Goal: Task Accomplishment & Management: Use online tool/utility

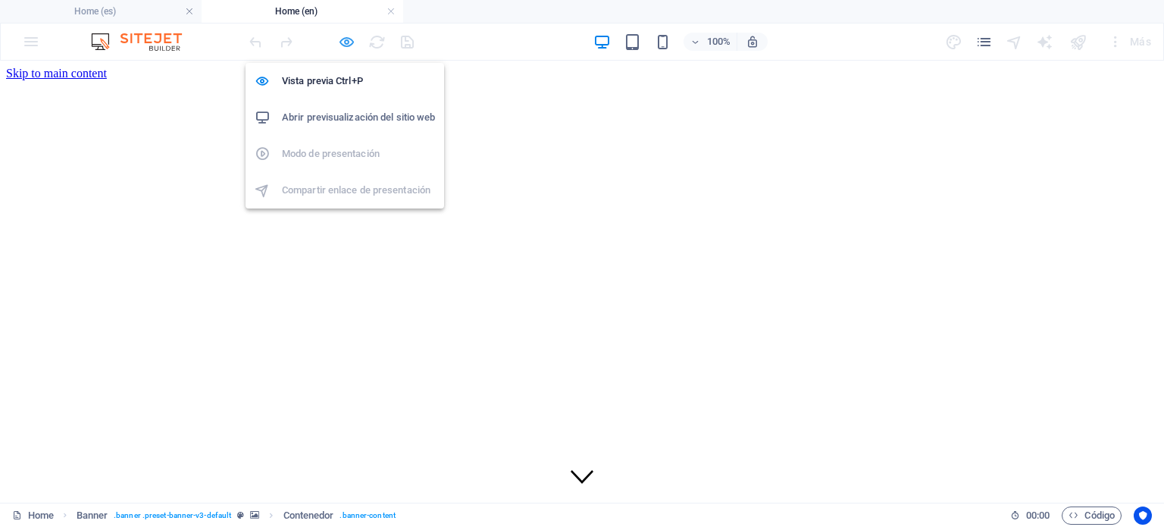
click at [343, 39] on icon "button" at bounding box center [346, 41] width 17 height 17
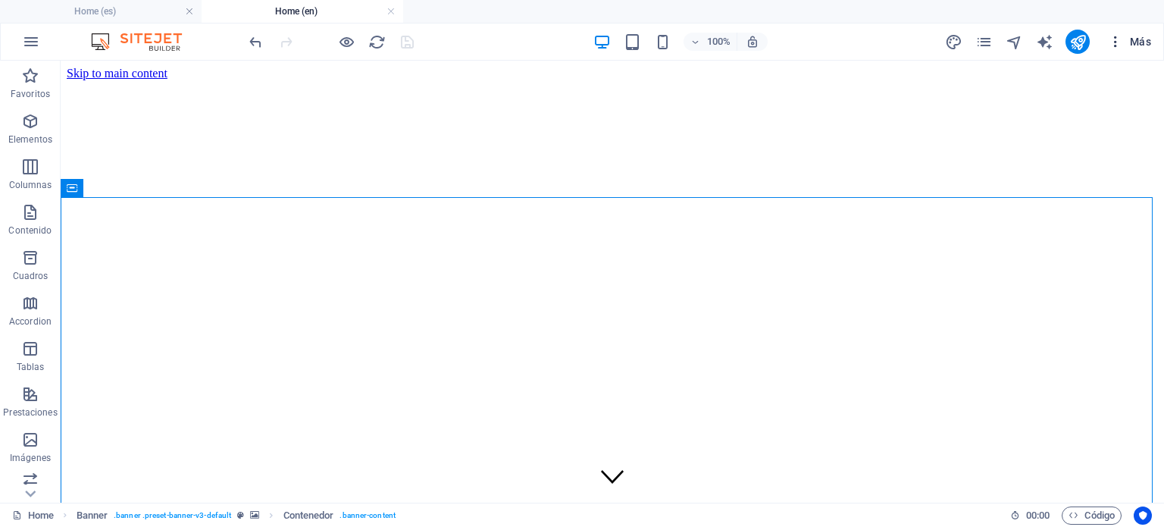
click at [1143, 44] on span "Más" at bounding box center [1129, 41] width 43 height 15
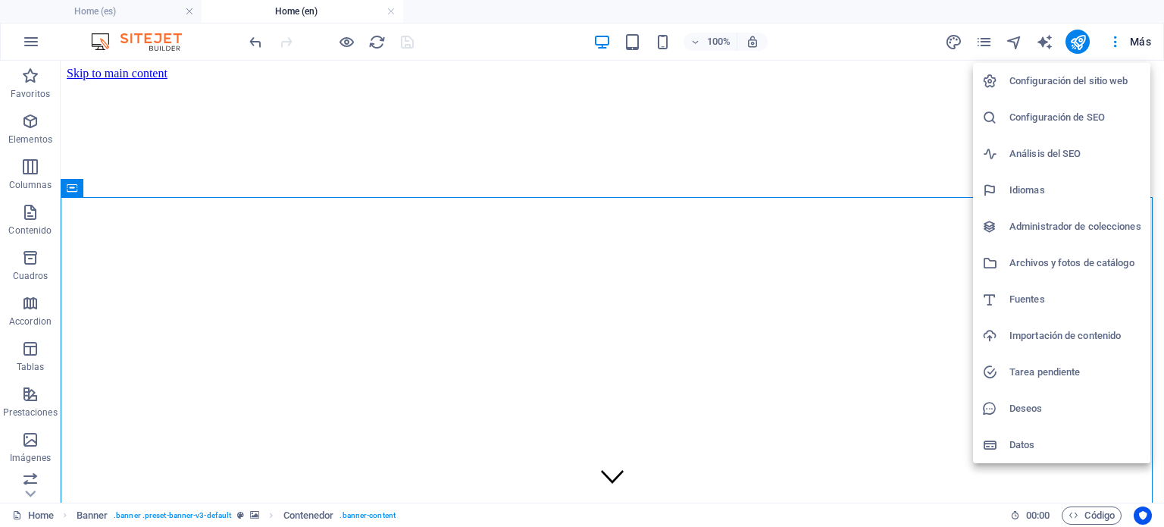
click at [1045, 262] on h6 "Archivos y fotos de catálogo" at bounding box center [1076, 263] width 132 height 18
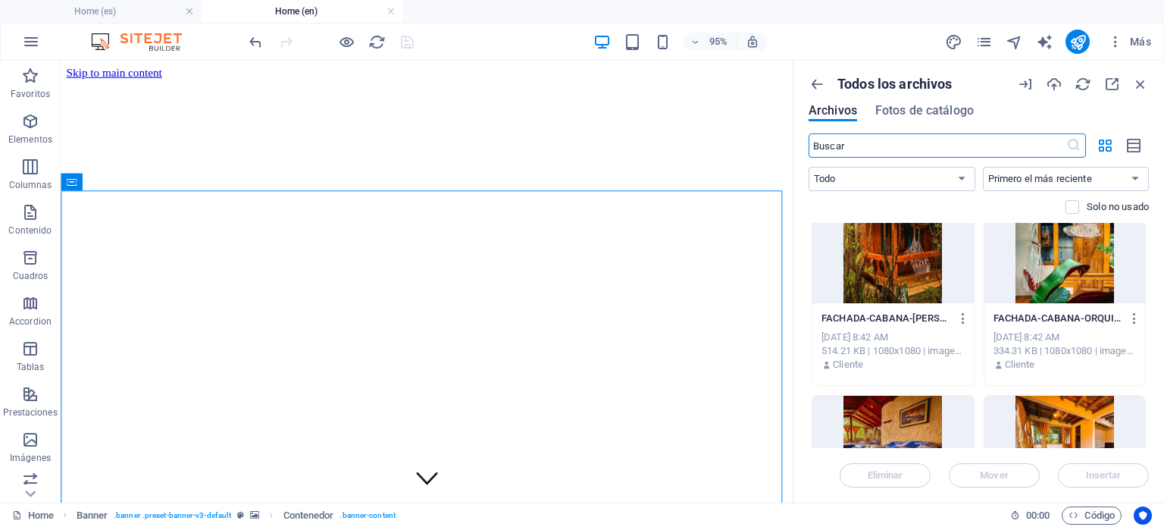
scroll to position [379, 0]
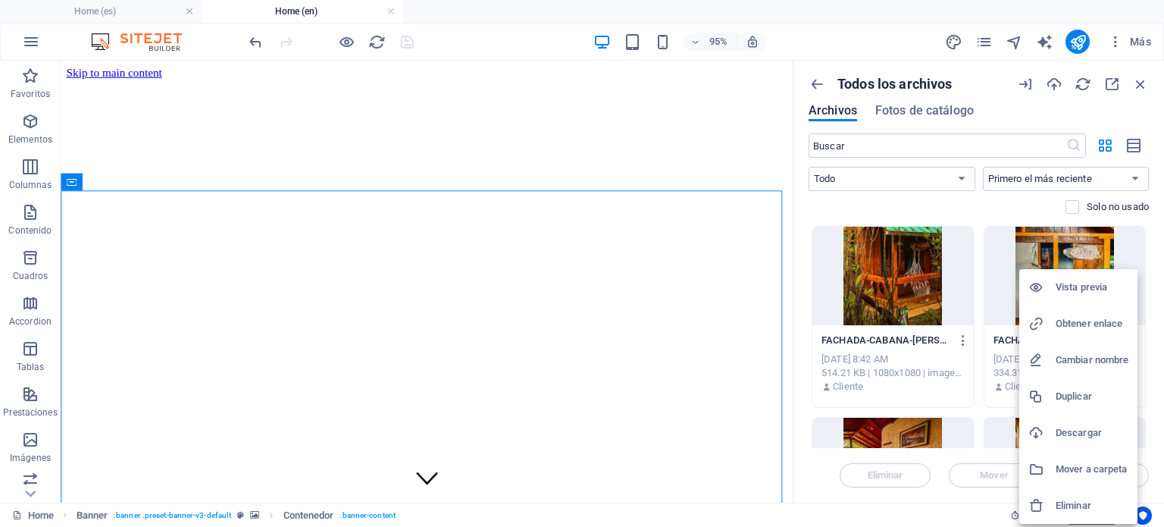
click at [1080, 322] on h6 "Obtener enlace" at bounding box center [1092, 324] width 73 height 18
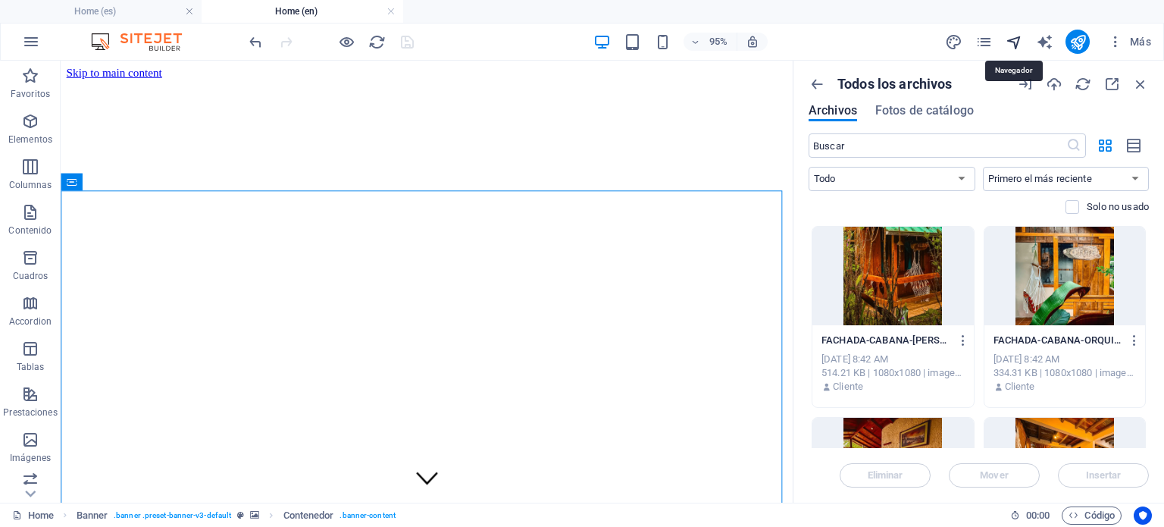
click at [1020, 40] on icon "navigator" at bounding box center [1014, 41] width 17 height 17
select select "16979523-en"
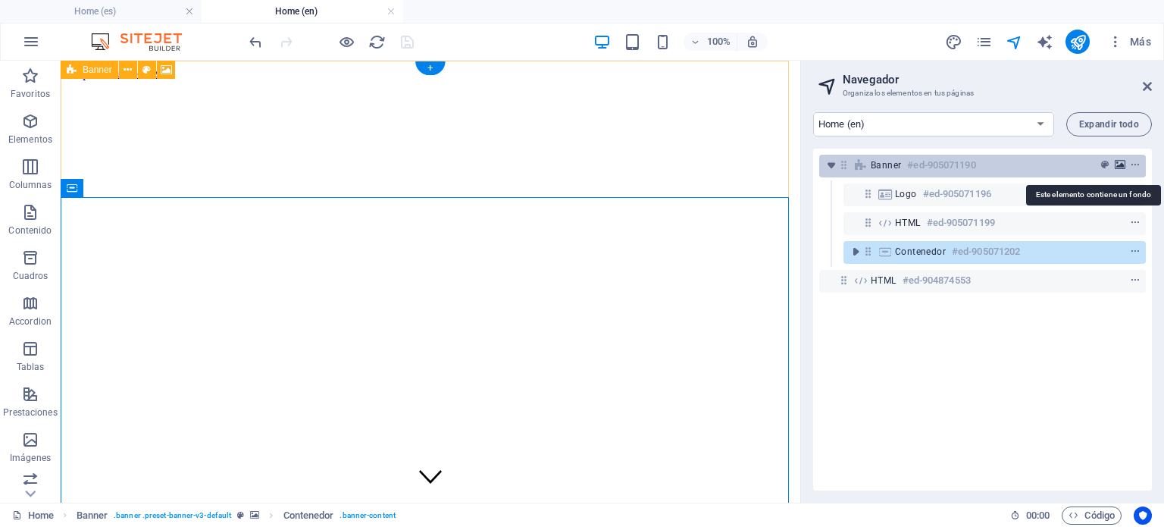
click at [1116, 160] on icon "background" at bounding box center [1120, 165] width 11 height 11
select select "ms"
select select "s"
select select "progressive"
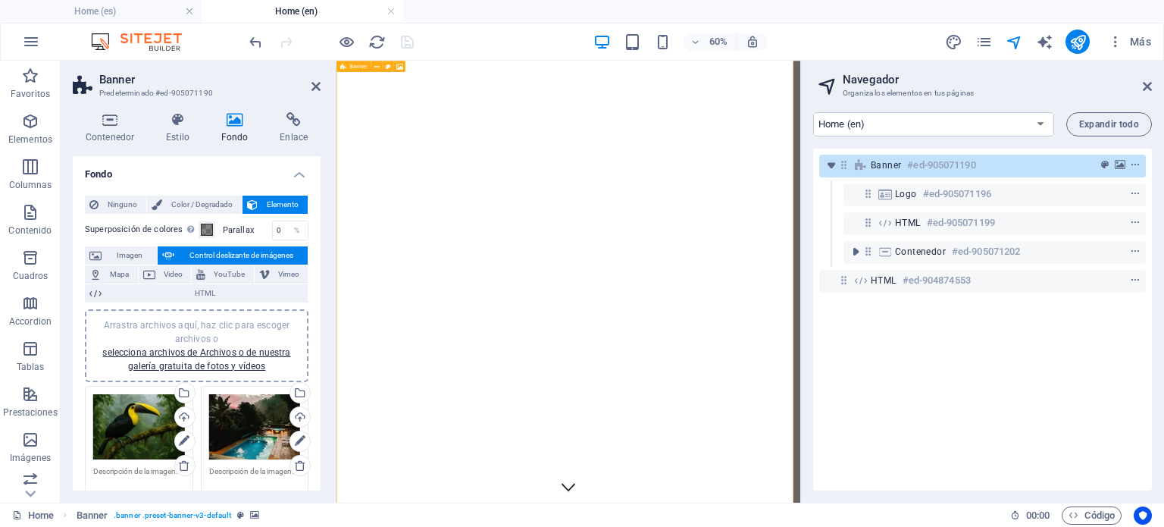
scroll to position [67, 0]
click at [318, 85] on icon at bounding box center [316, 86] width 9 height 12
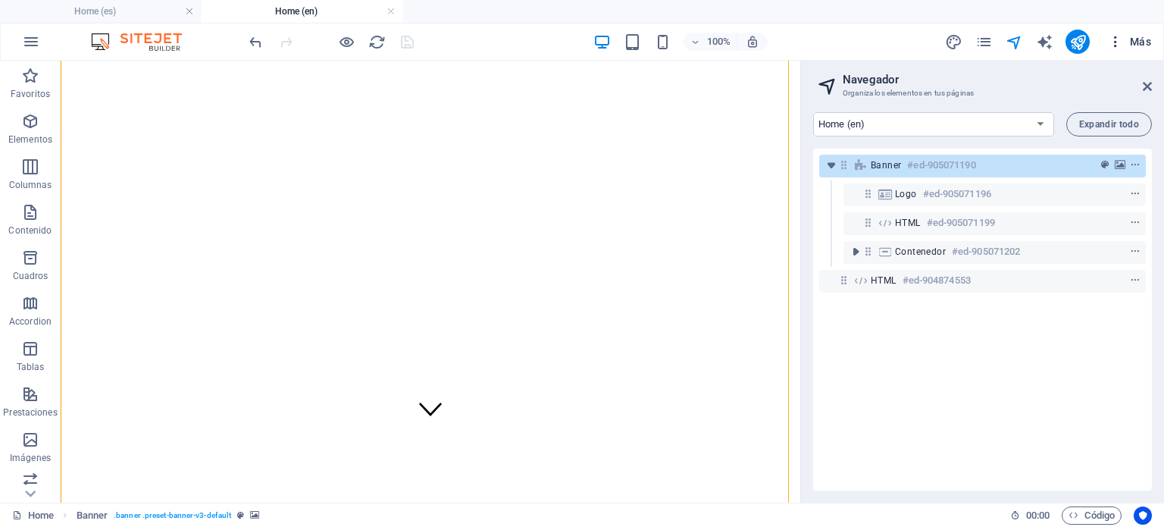
click at [1132, 36] on span "Más" at bounding box center [1129, 41] width 43 height 15
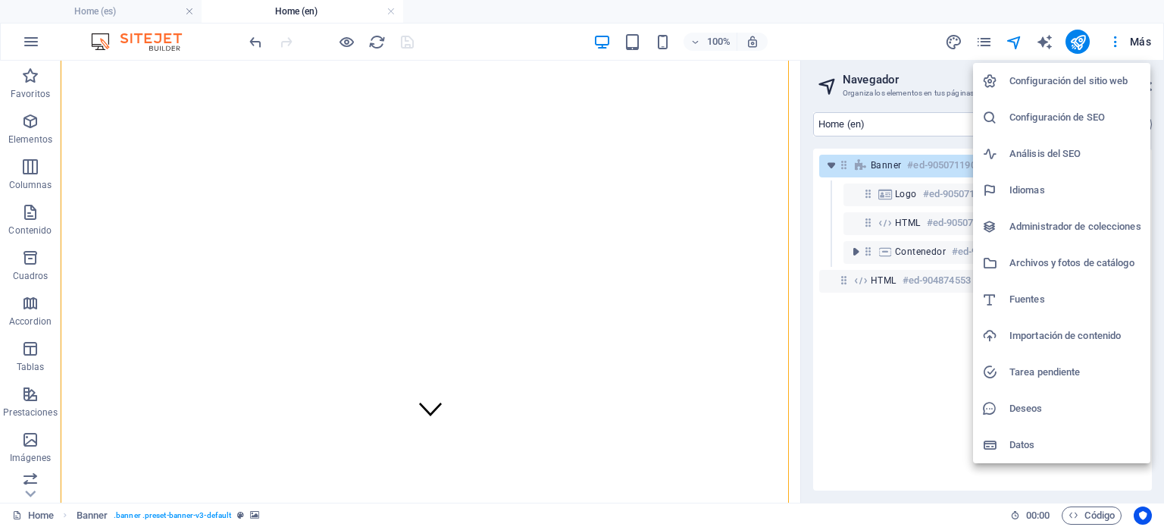
click at [1045, 265] on h6 "Archivos y fotos de catálogo" at bounding box center [1076, 263] width 132 height 18
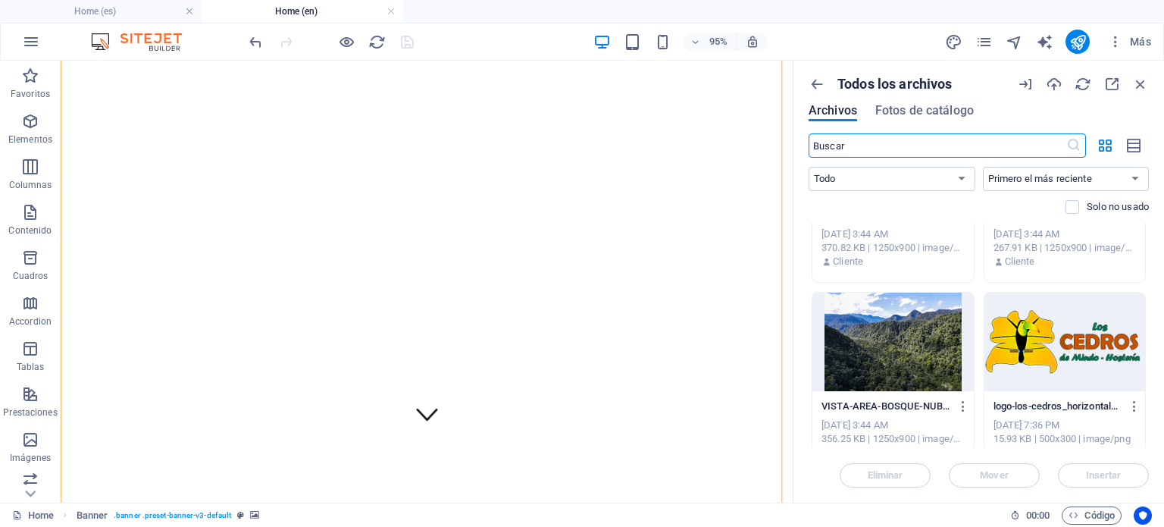
scroll to position [1440, 0]
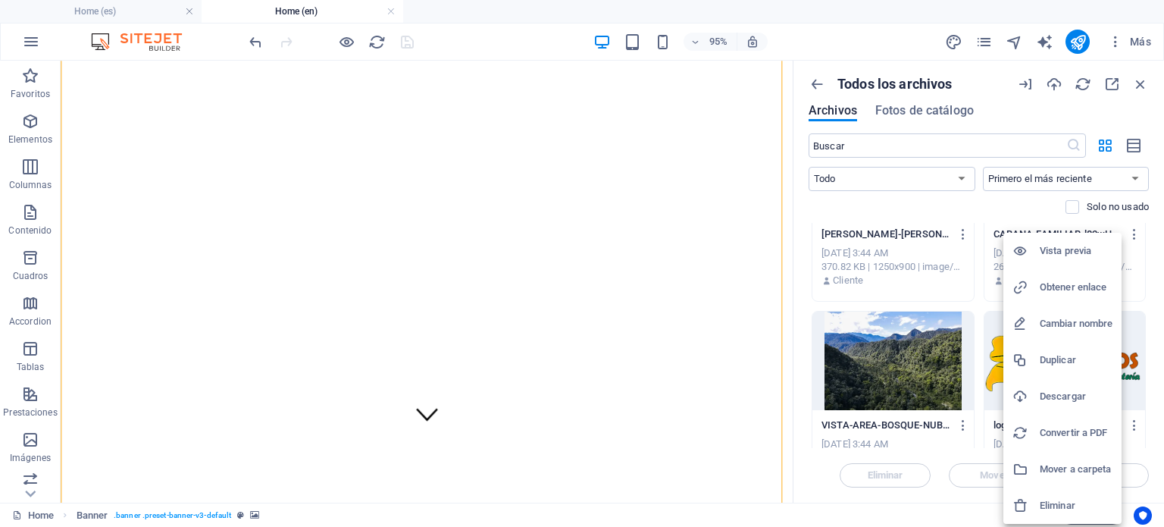
click at [1061, 290] on h6 "Obtener enlace" at bounding box center [1076, 287] width 73 height 18
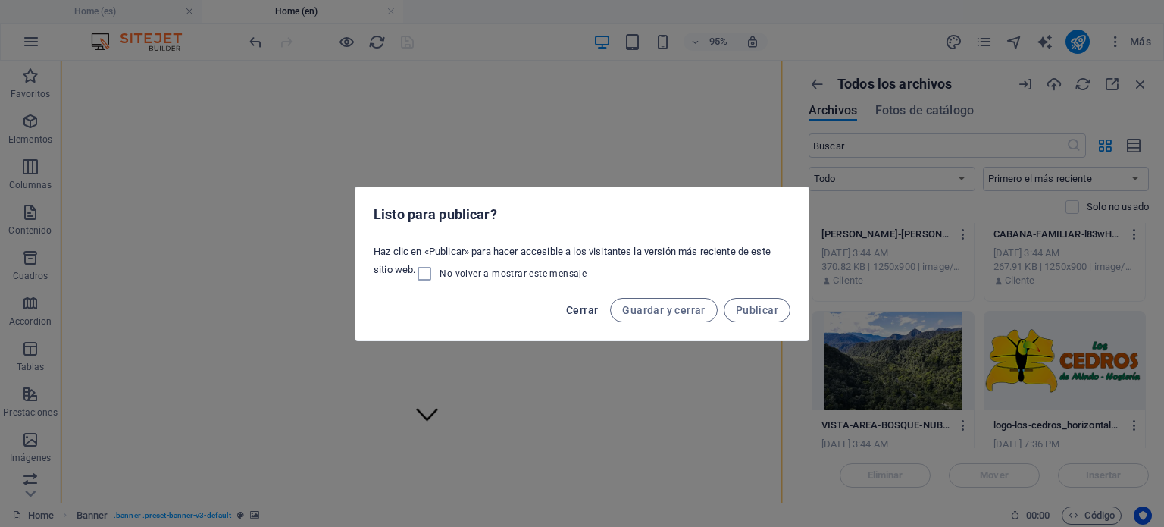
click at [581, 312] on span "Cerrar" at bounding box center [582, 310] width 32 height 12
